Goal: Navigation & Orientation: Understand site structure

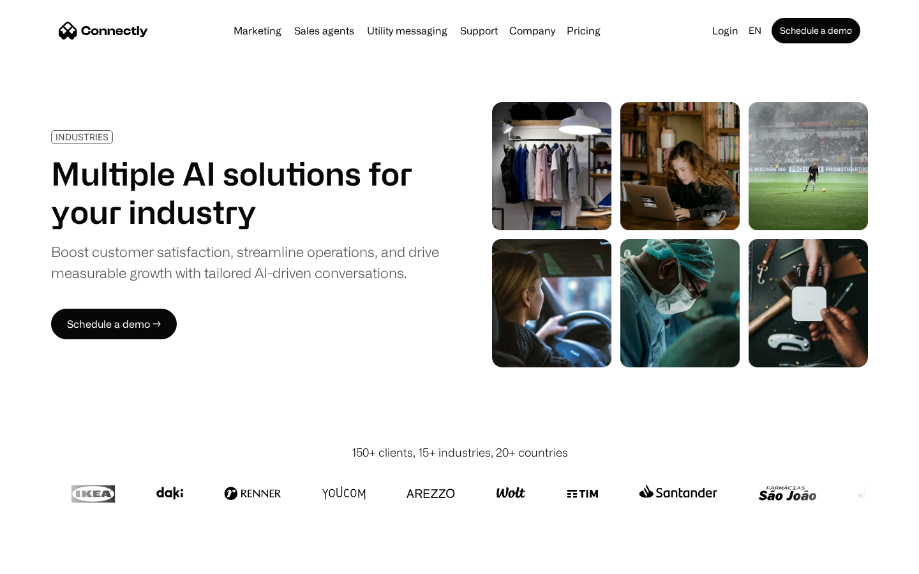
scroll to position [3615, 0]
